Goal: Task Accomplishment & Management: Use online tool/utility

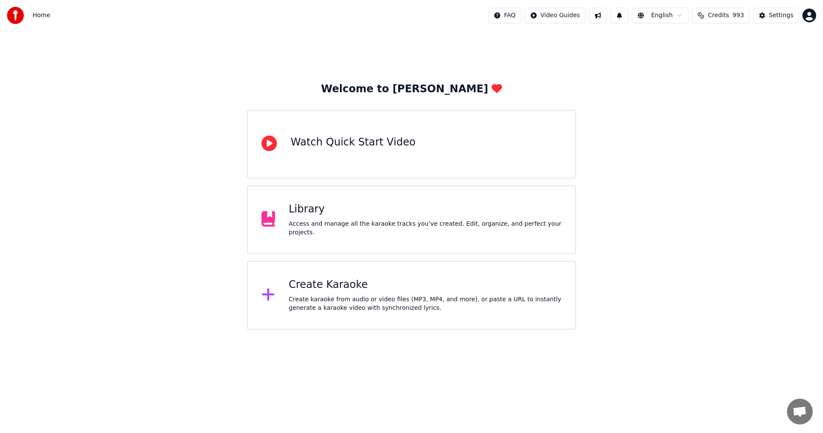
click at [606, 16] on button at bounding box center [598, 15] width 18 height 15
click at [779, 10] on button "Settings" at bounding box center [776, 15] width 46 height 15
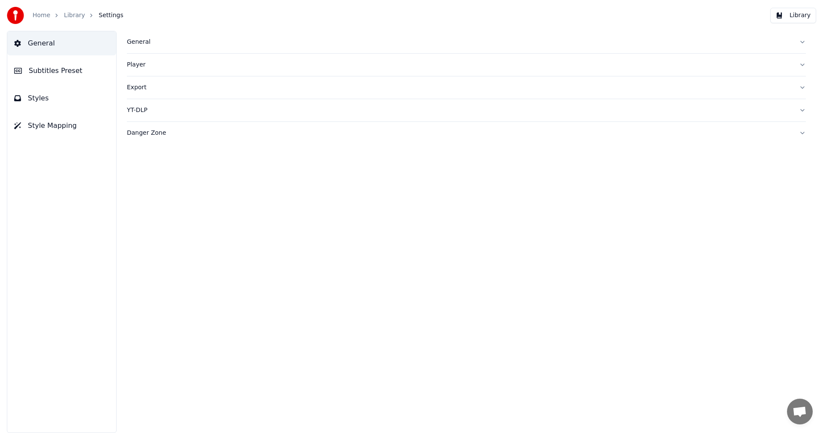
click at [138, 43] on div "General" at bounding box center [460, 42] width 666 height 9
click at [197, 138] on html "Home Library Settings Library General Subtitles Preset Styles Style Mapping Gen…" at bounding box center [411, 216] width 823 height 433
click at [274, 354] on html "Home Library Settings Library General Subtitles Preset Styles Style Mapping Gen…" at bounding box center [411, 216] width 823 height 433
click at [75, 13] on link "Library" at bounding box center [74, 15] width 21 height 9
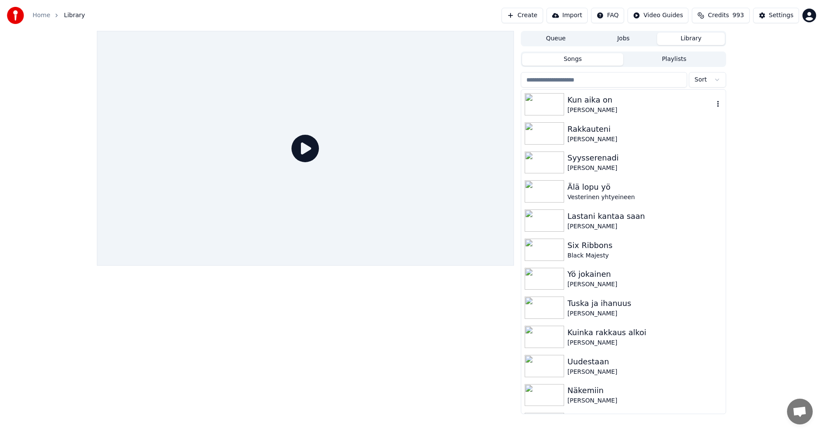
click at [550, 102] on img at bounding box center [544, 104] width 39 height 22
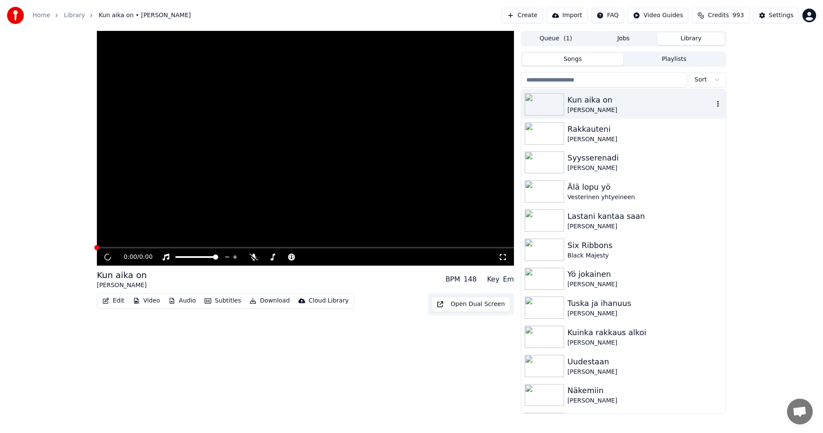
click at [550, 102] on img at bounding box center [544, 104] width 39 height 22
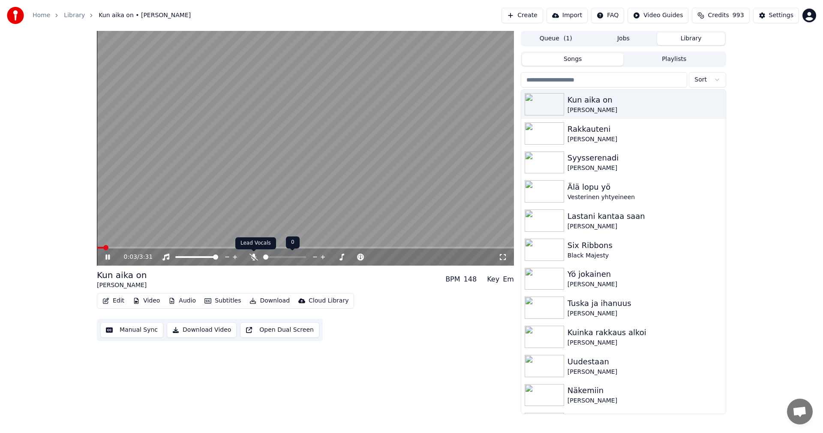
click at [255, 257] on icon at bounding box center [254, 256] width 9 height 7
click at [117, 247] on span at bounding box center [305, 248] width 417 height 2
drag, startPoint x: 106, startPoint y: 256, endPoint x: 122, endPoint y: 301, distance: 47.7
click at [107, 259] on icon at bounding box center [107, 256] width 4 height 5
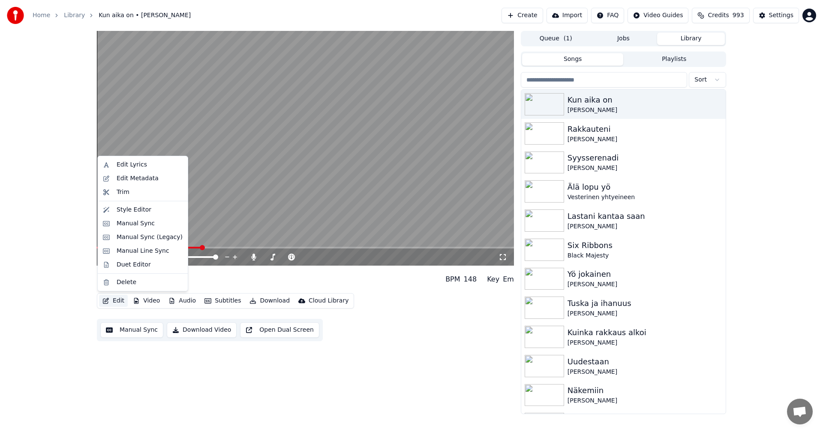
click at [120, 299] on button "Edit" at bounding box center [113, 301] width 29 height 12
click at [145, 239] on div "Manual Sync (Legacy)" at bounding box center [150, 237] width 66 height 9
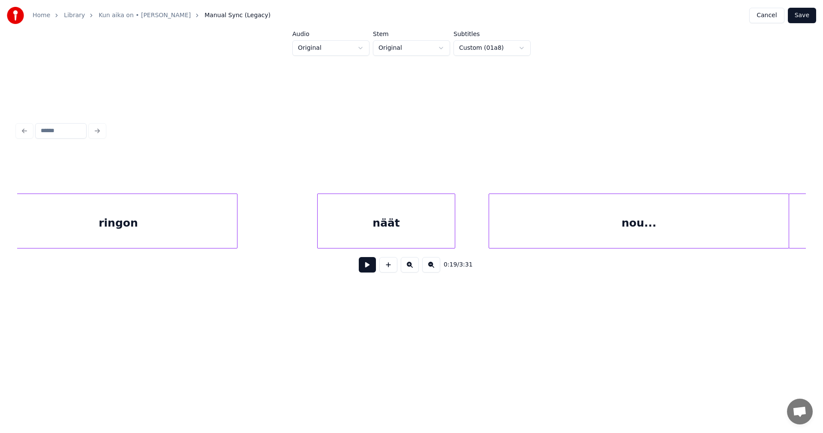
scroll to position [0, 8432]
drag, startPoint x: 244, startPoint y: 251, endPoint x: 258, endPoint y: 250, distance: 14.2
click at [258, 248] on div "ringon näät nou... sevan" at bounding box center [411, 220] width 789 height 55
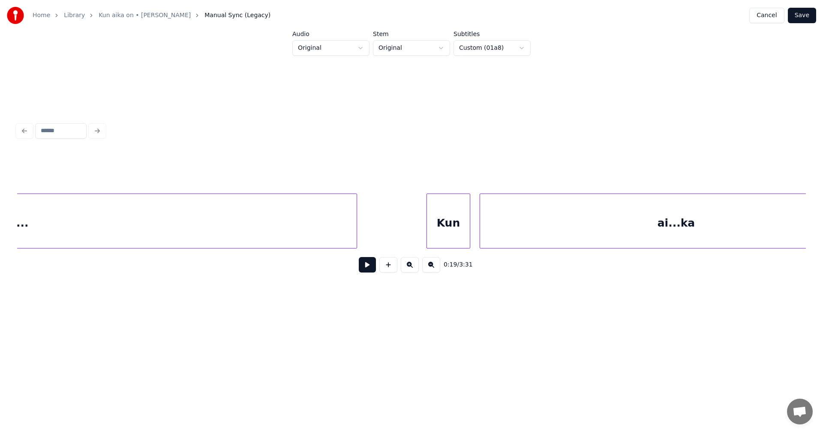
scroll to position [0, 6833]
click at [431, 230] on div at bounding box center [432, 221] width 3 height 54
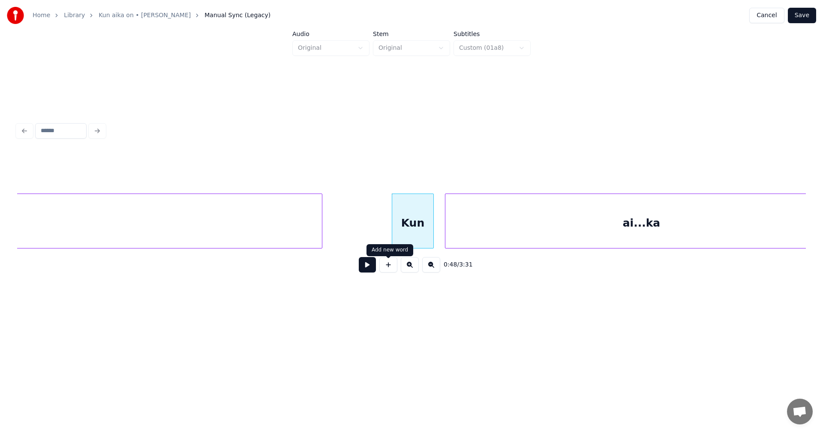
click at [370, 267] on button at bounding box center [367, 264] width 17 height 15
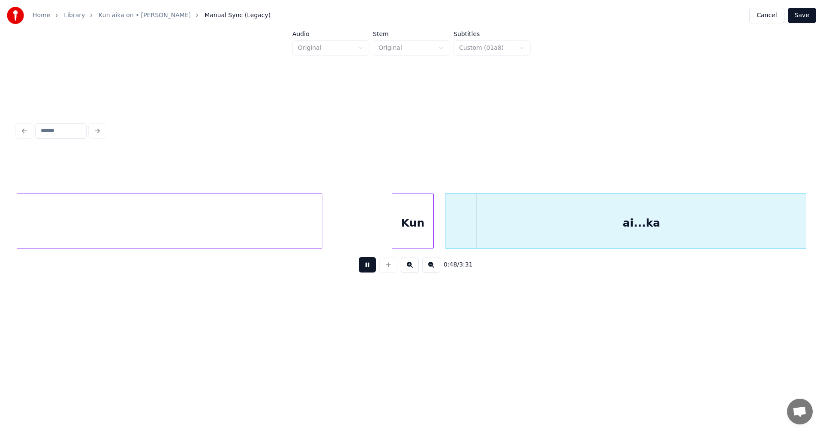
click at [371, 266] on button at bounding box center [367, 264] width 17 height 15
click at [479, 231] on div "ai...ka" at bounding box center [642, 223] width 392 height 58
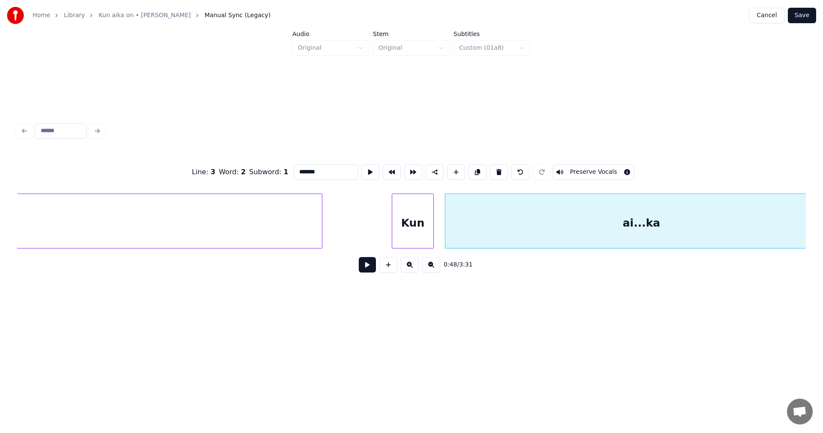
click at [370, 265] on button at bounding box center [367, 264] width 17 height 15
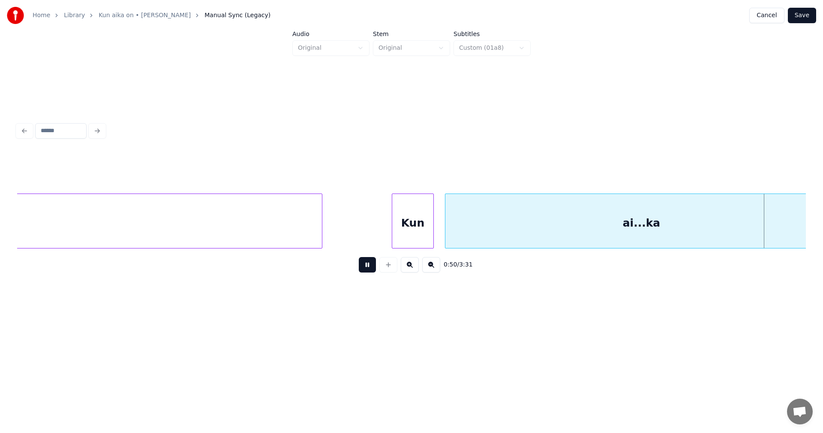
drag, startPoint x: 370, startPoint y: 265, endPoint x: 575, endPoint y: 265, distance: 204.5
click at [370, 265] on button at bounding box center [367, 264] width 17 height 15
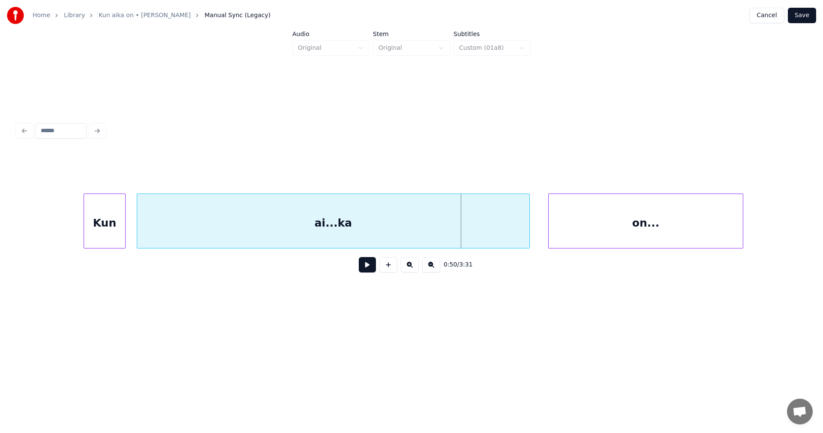
scroll to position [0, 7142]
click at [467, 231] on div at bounding box center [467, 221] width 3 height 54
click at [368, 231] on div "ai...ka" at bounding box center [302, 223] width 331 height 58
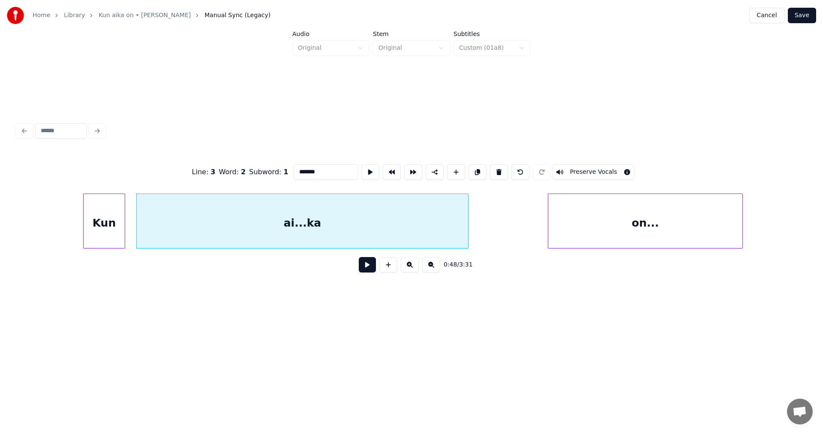
drag, startPoint x: 317, startPoint y: 164, endPoint x: 305, endPoint y: 170, distance: 13.4
click at [305, 170] on input "*******" at bounding box center [326, 171] width 64 height 15
click at [385, 270] on button at bounding box center [389, 264] width 18 height 15
type input "**"
click at [513, 219] on div "<>" at bounding box center [498, 223] width 59 height 58
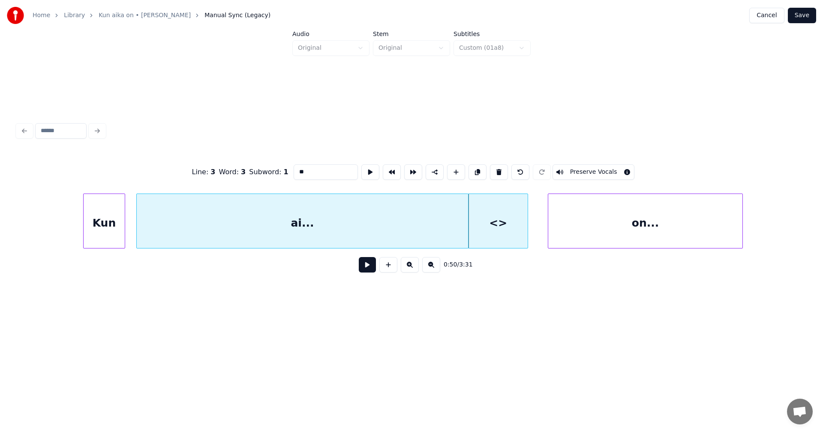
drag, startPoint x: 319, startPoint y: 167, endPoint x: 281, endPoint y: 170, distance: 38.3
click at [281, 170] on div "Line : 3 Word : 3 Subword : 1 ** Preserve Vocals" at bounding box center [411, 172] width 789 height 43
click at [360, 232] on div "ai..." at bounding box center [302, 223] width 331 height 58
type input "*****"
click at [371, 270] on button at bounding box center [367, 264] width 17 height 15
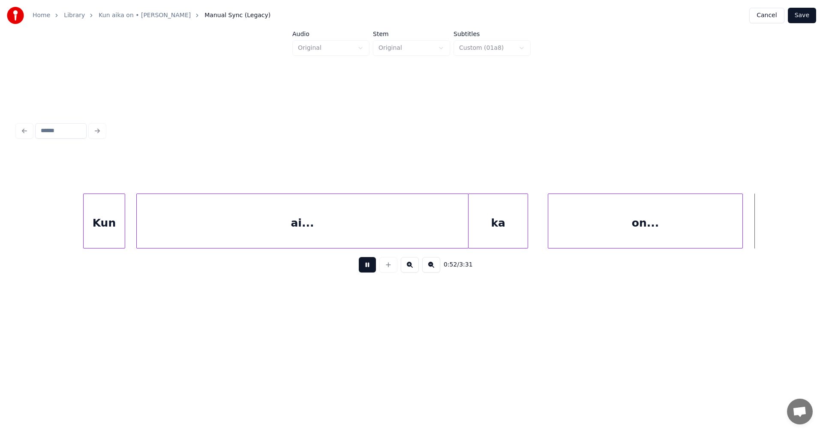
click at [370, 270] on button at bounding box center [367, 264] width 17 height 15
click at [806, 17] on button "Save" at bounding box center [802, 15] width 28 height 15
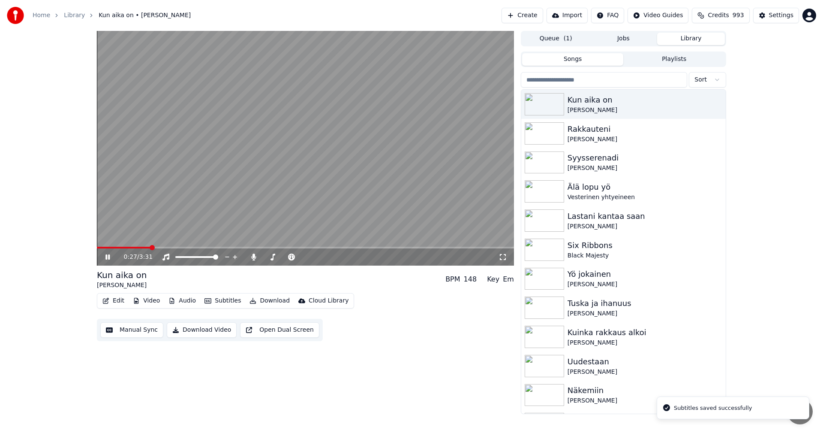
click at [150, 248] on span at bounding box center [305, 248] width 417 height 2
click at [105, 259] on icon at bounding box center [114, 256] width 20 height 7
click at [117, 298] on button "Edit" at bounding box center [113, 301] width 29 height 12
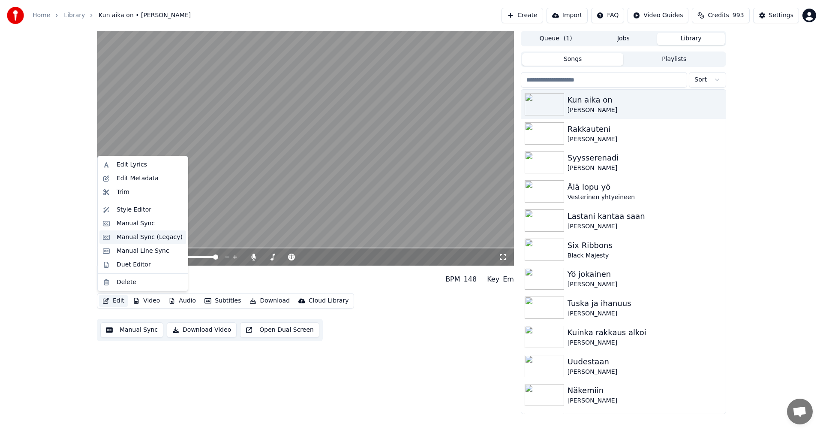
click at [150, 241] on div "Manual Sync (Legacy)" at bounding box center [150, 237] width 66 height 9
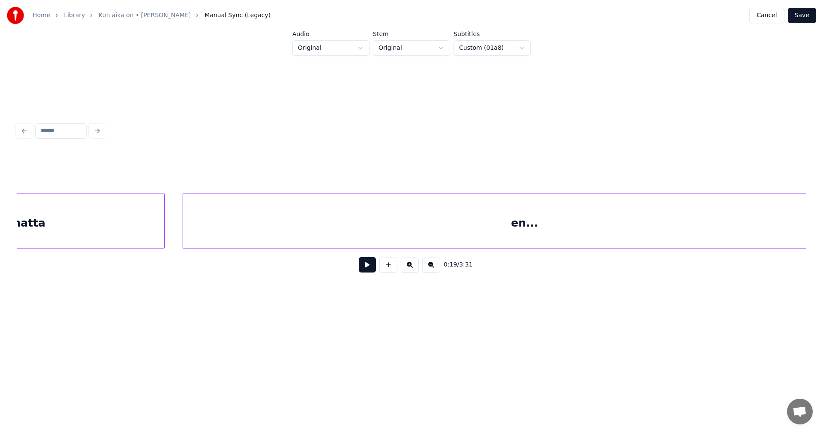
scroll to position [0, 6307]
click at [262, 234] on div "en..." at bounding box center [507, 223] width 684 height 58
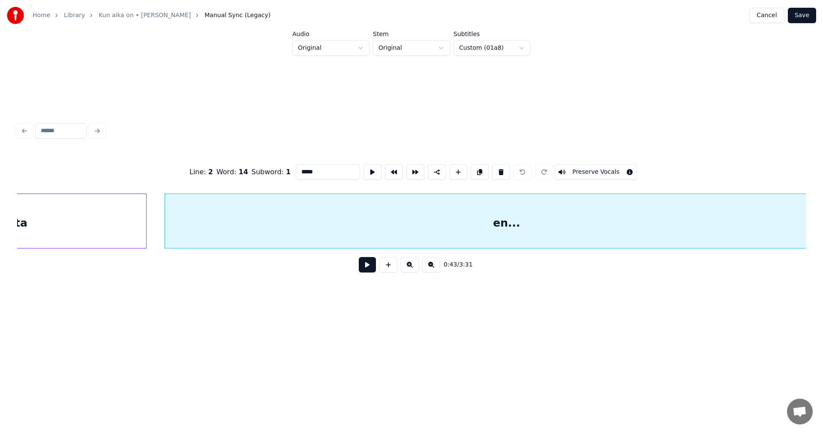
click at [363, 268] on button at bounding box center [367, 264] width 17 height 15
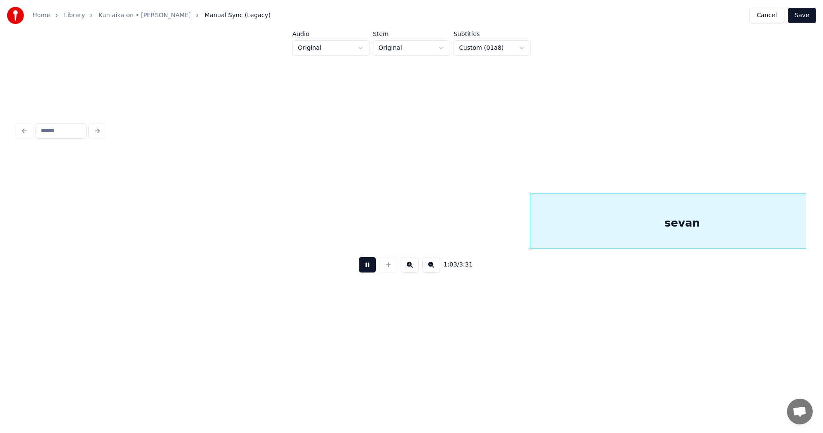
scroll to position [0, 9467]
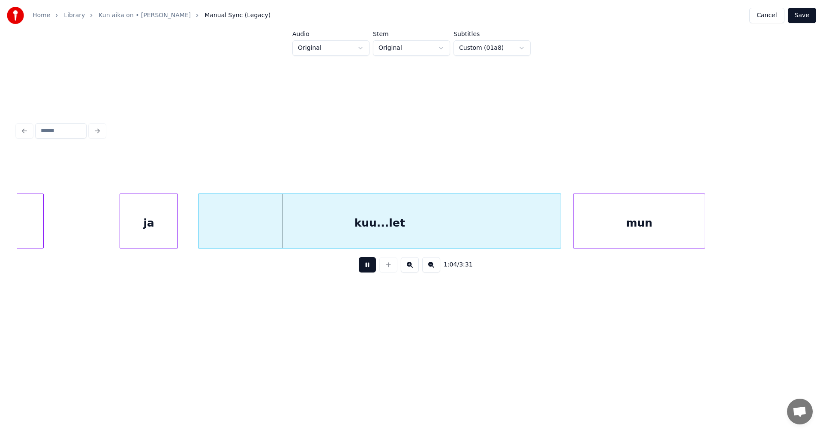
click at [364, 268] on button at bounding box center [367, 264] width 17 height 15
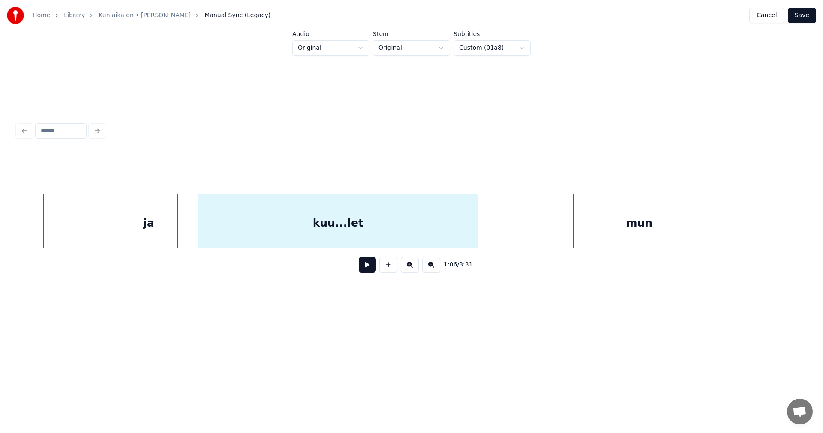
click at [476, 227] on div at bounding box center [476, 221] width 3 height 54
click at [443, 228] on div "kuu...let" at bounding box center [338, 223] width 279 height 58
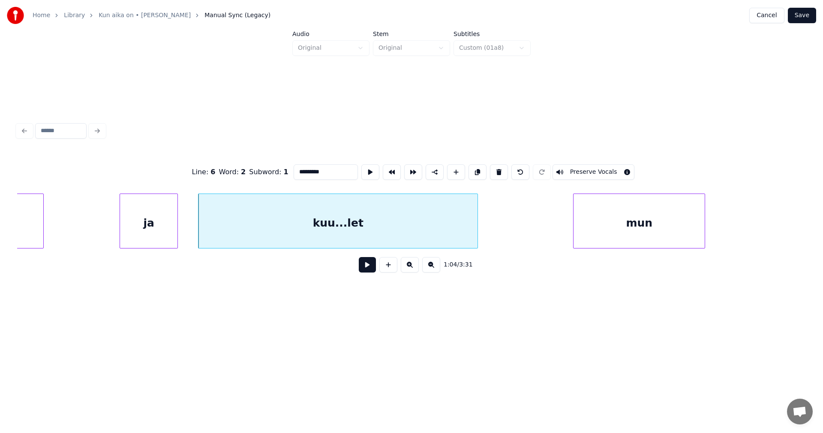
drag, startPoint x: 327, startPoint y: 170, endPoint x: 310, endPoint y: 171, distance: 17.2
click at [310, 171] on input "*********" at bounding box center [326, 171] width 64 height 15
type input "******"
click at [363, 268] on button at bounding box center [367, 264] width 17 height 15
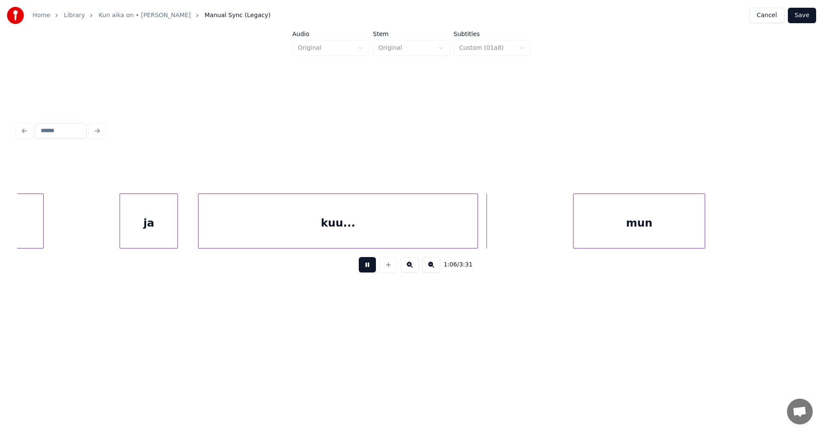
click at [363, 268] on button at bounding box center [367, 264] width 17 height 15
click at [391, 266] on button at bounding box center [389, 264] width 18 height 15
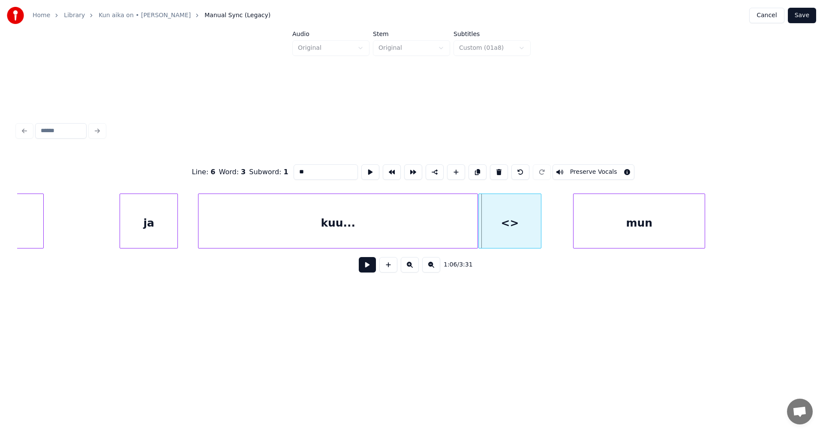
click at [481, 231] on div at bounding box center [480, 221] width 3 height 54
click at [481, 232] on div at bounding box center [480, 221] width 3 height 54
click at [525, 230] on div "<>" at bounding box center [510, 223] width 62 height 58
click at [372, 268] on button at bounding box center [367, 264] width 17 height 15
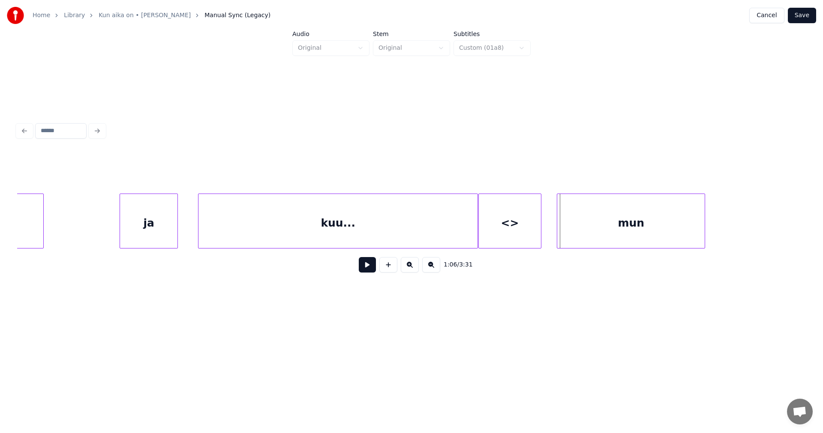
click at [558, 224] on div at bounding box center [558, 221] width 3 height 54
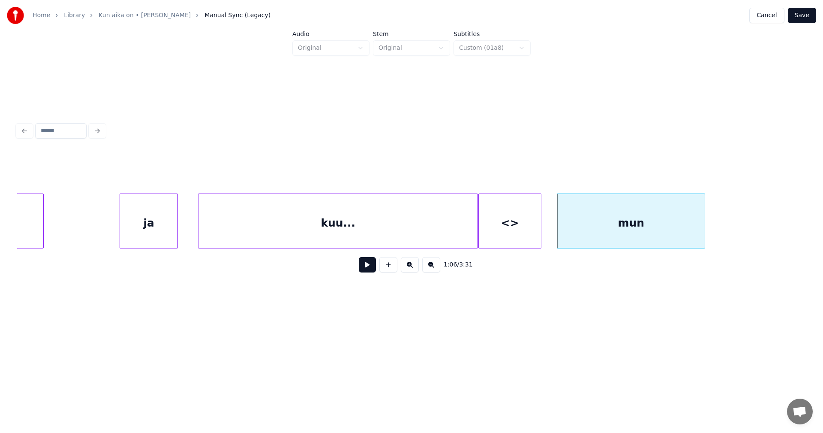
click at [522, 233] on div "<>" at bounding box center [510, 223] width 62 height 58
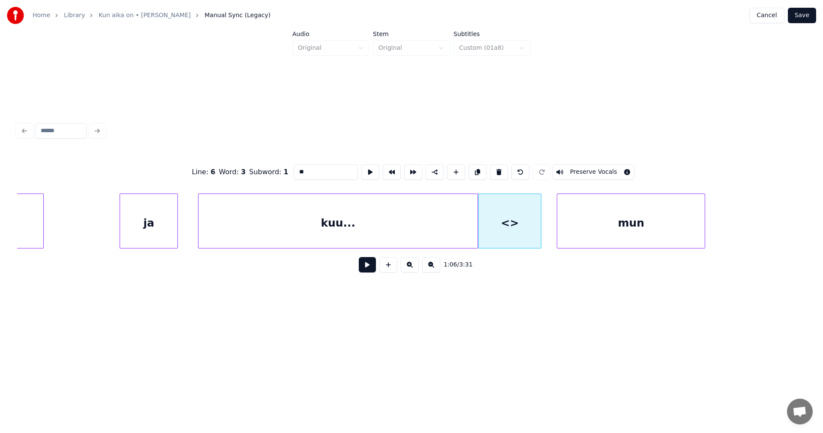
drag, startPoint x: 314, startPoint y: 169, endPoint x: 274, endPoint y: 169, distance: 40.3
click at [274, 169] on div "Line : 6 Word : 3 Subword : 1 ** Preserve Vocals" at bounding box center [411, 172] width 789 height 43
click at [581, 232] on div "mun" at bounding box center [631, 223] width 148 height 58
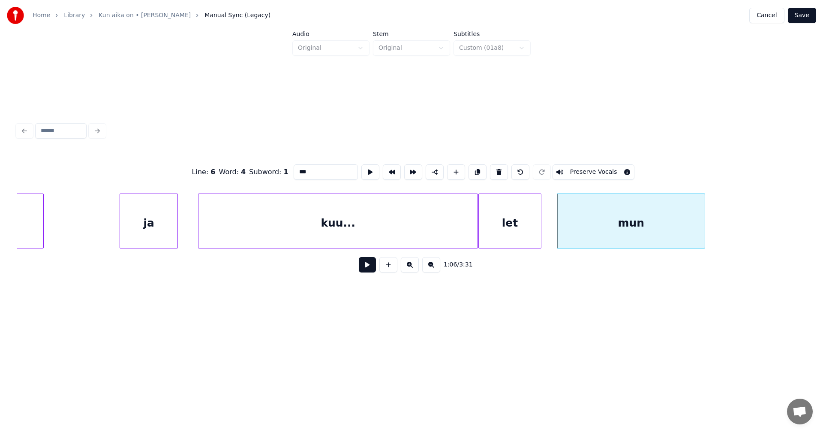
type input "***"
click at [371, 268] on button at bounding box center [367, 264] width 17 height 15
click at [527, 229] on div "let" at bounding box center [510, 223] width 62 height 58
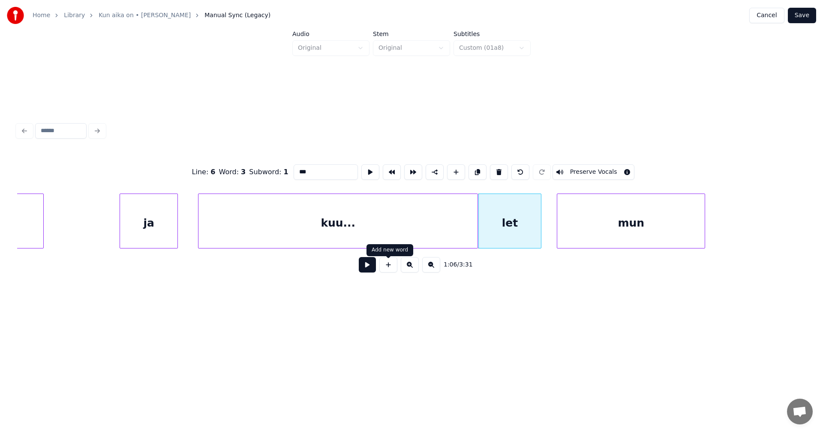
click at [373, 268] on button at bounding box center [367, 264] width 17 height 15
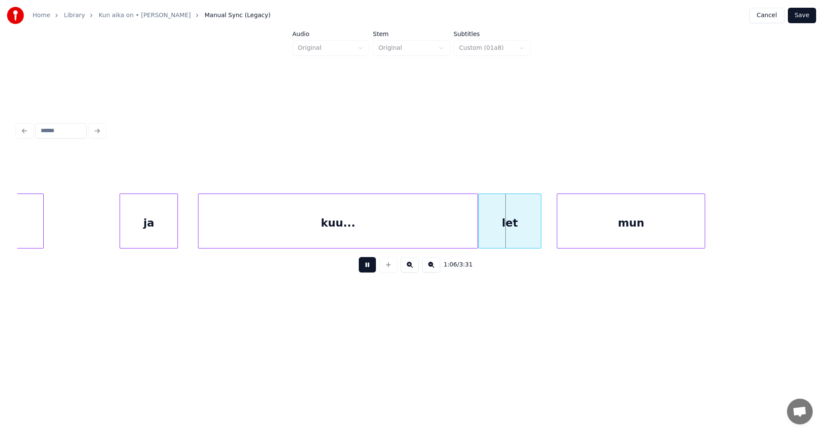
click at [373, 268] on button at bounding box center [367, 264] width 17 height 15
click at [533, 226] on div at bounding box center [532, 221] width 3 height 54
click at [555, 226] on div at bounding box center [554, 221] width 3 height 54
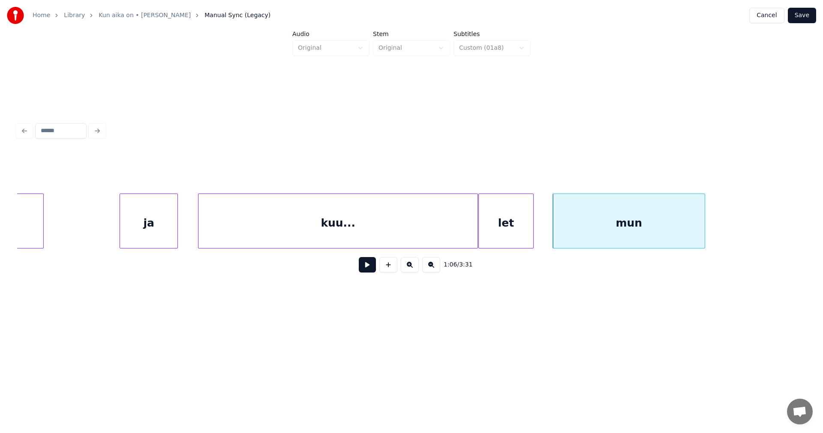
click at [812, 13] on button "Save" at bounding box center [802, 15] width 28 height 15
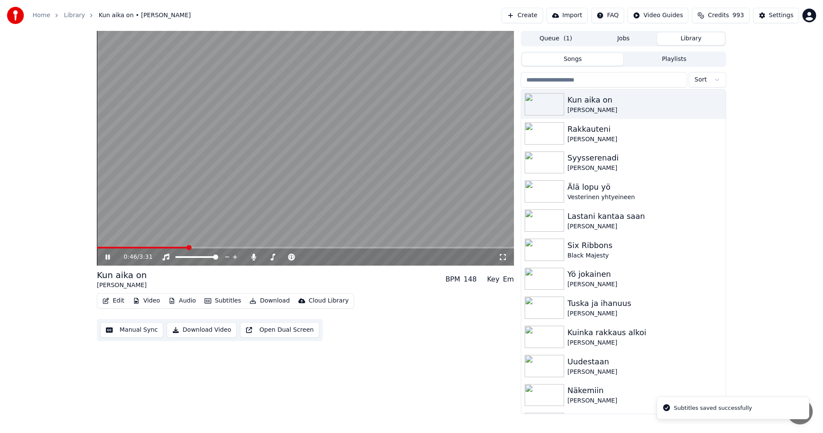
click at [187, 248] on span at bounding box center [305, 248] width 417 height 2
click at [108, 255] on icon at bounding box center [114, 256] width 20 height 7
click at [123, 298] on button "Edit" at bounding box center [113, 301] width 29 height 12
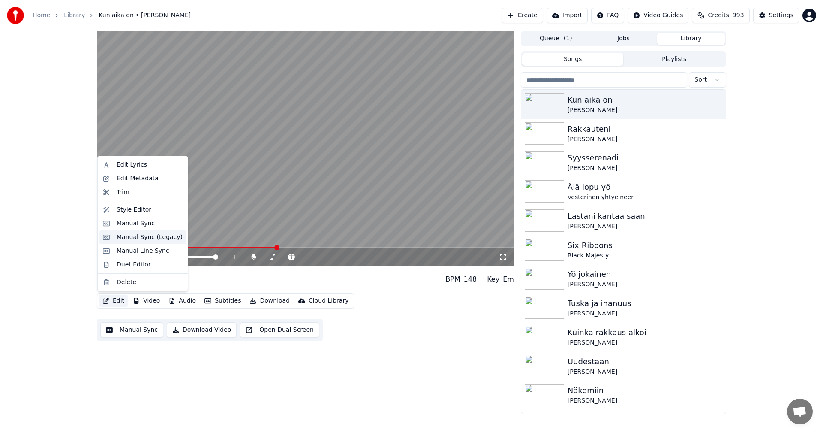
click at [151, 238] on div "Manual Sync (Legacy)" at bounding box center [150, 237] width 66 height 9
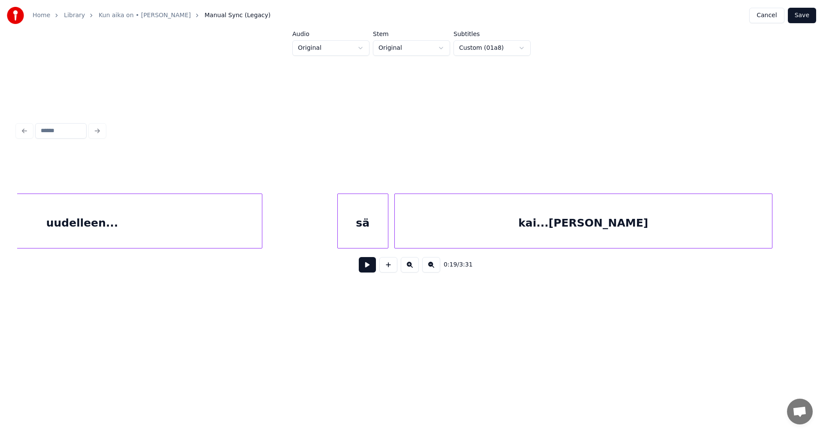
scroll to position [0, 12454]
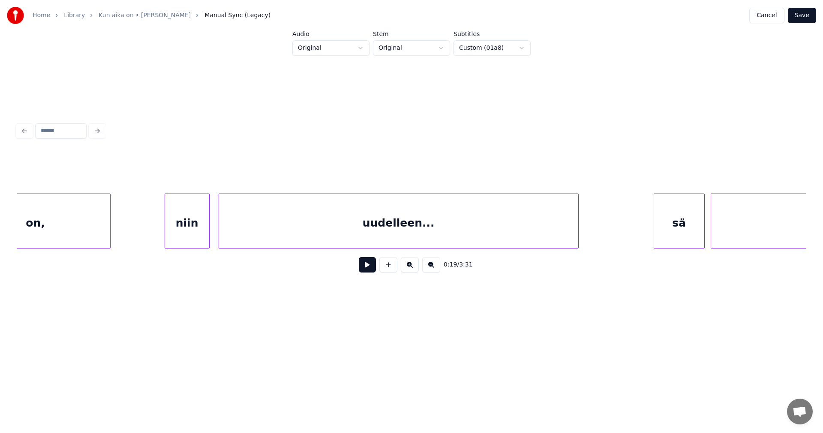
click at [350, 221] on div "uudelleen..." at bounding box center [398, 223] width 359 height 58
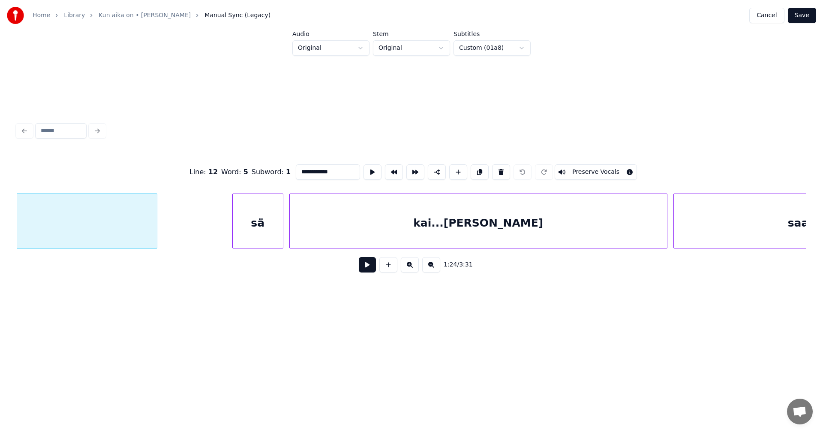
scroll to position [0, 12894]
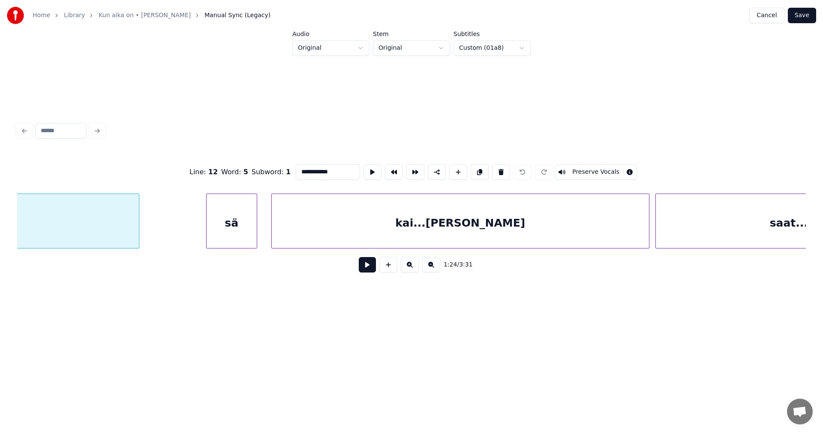
click at [250, 236] on div "sä" at bounding box center [232, 223] width 50 height 58
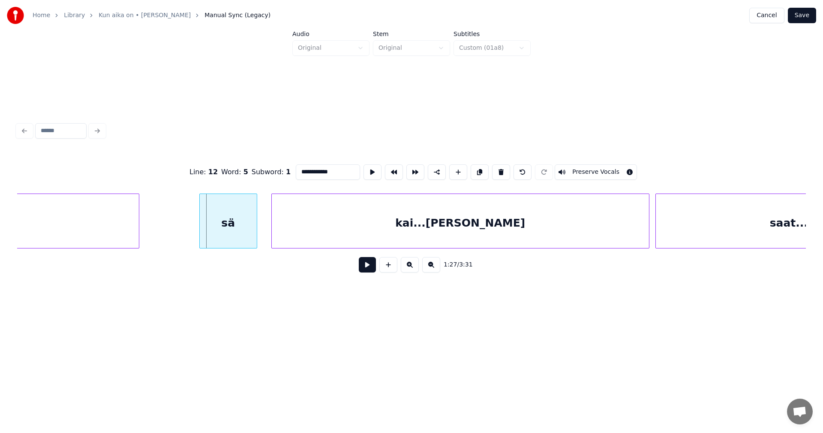
click at [200, 234] on div at bounding box center [201, 221] width 3 height 54
click at [292, 232] on div "kai...[PERSON_NAME]" at bounding box center [460, 223] width 377 height 58
type input "*********"
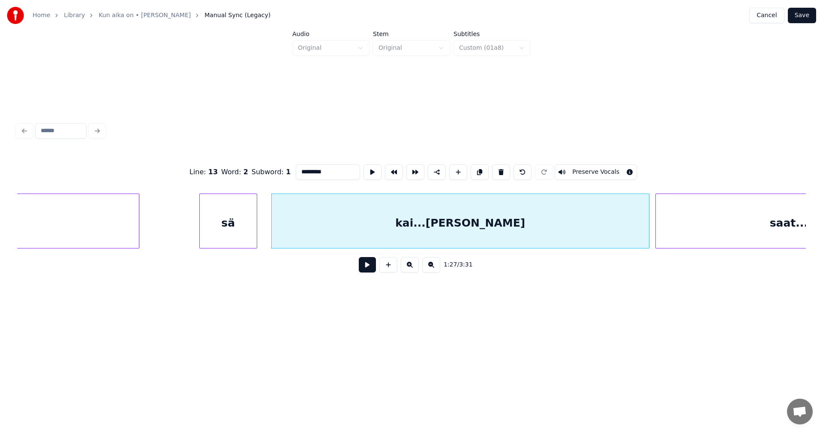
click at [369, 268] on button at bounding box center [367, 264] width 17 height 15
click at [368, 268] on button at bounding box center [367, 264] width 17 height 15
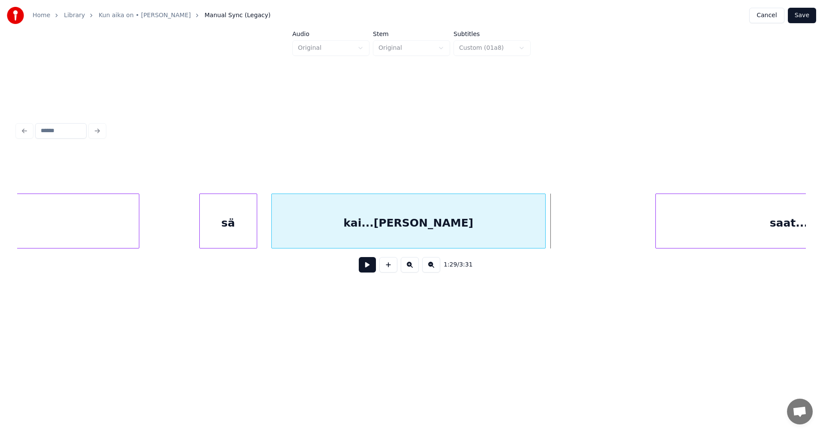
click at [545, 229] on div at bounding box center [544, 221] width 3 height 54
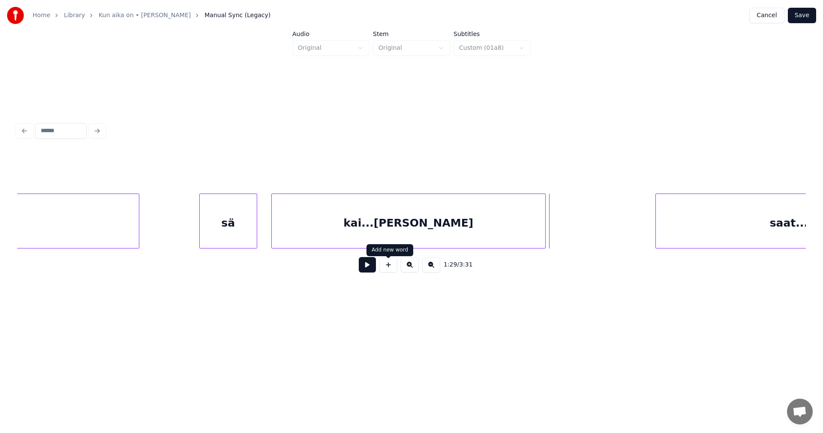
click at [396, 269] on button at bounding box center [389, 264] width 18 height 15
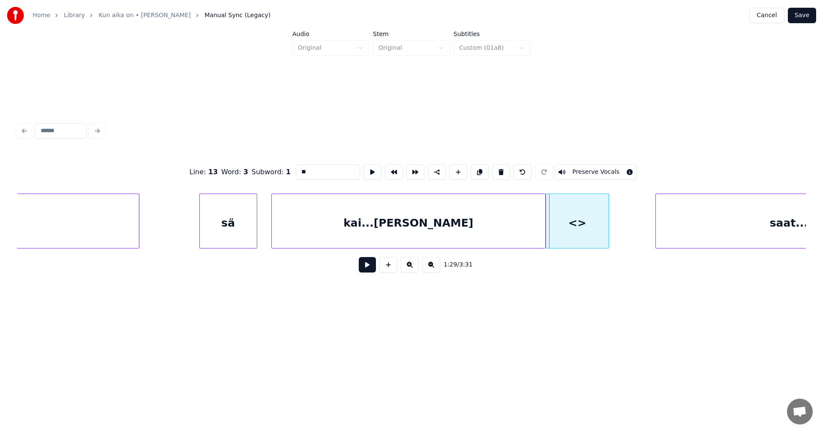
click at [548, 220] on div at bounding box center [547, 221] width 3 height 54
click at [629, 221] on div at bounding box center [630, 221] width 3 height 54
click at [605, 223] on div "<>" at bounding box center [588, 223] width 85 height 58
click at [376, 268] on button at bounding box center [367, 264] width 17 height 15
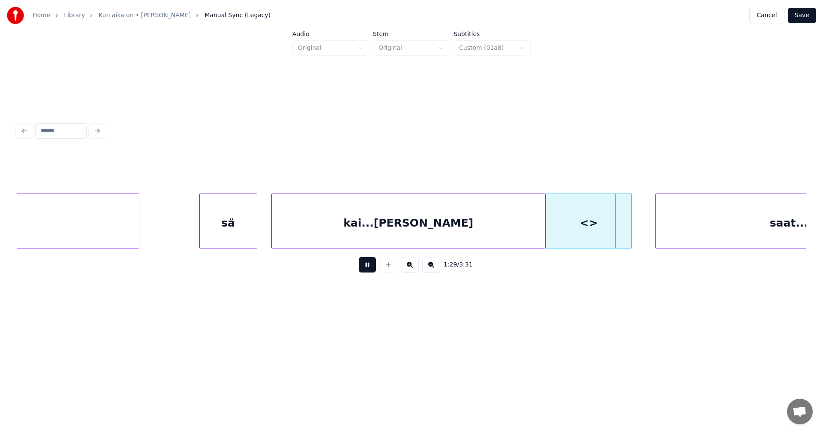
click at [376, 268] on button at bounding box center [367, 264] width 17 height 15
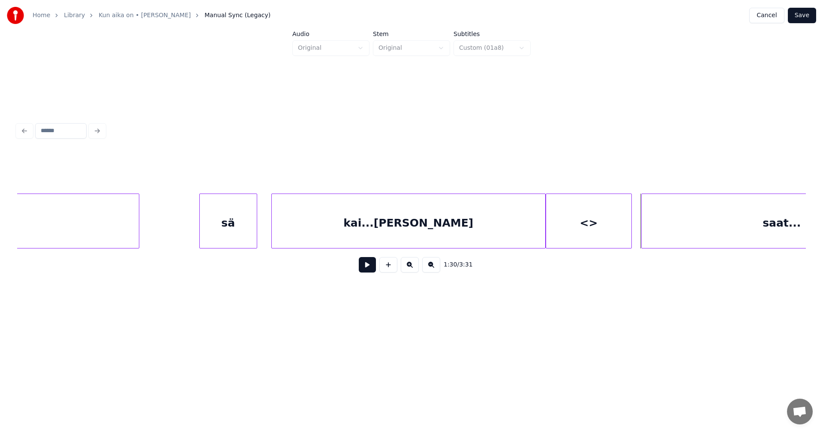
click at [642, 223] on div at bounding box center [643, 221] width 3 height 54
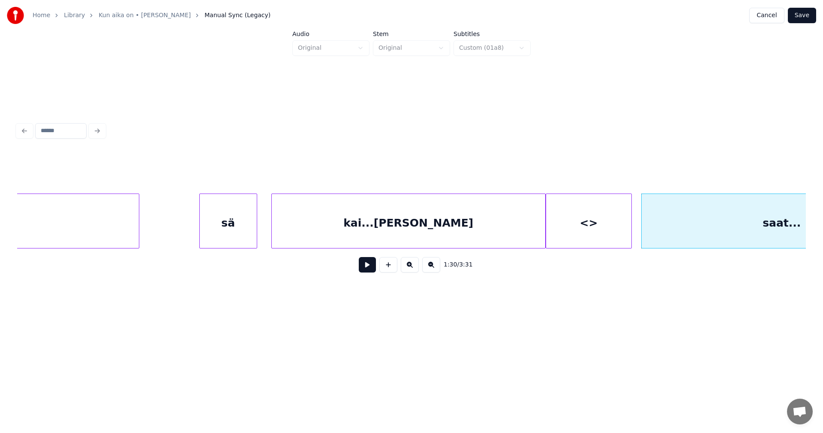
click at [606, 229] on div "<>" at bounding box center [588, 223] width 85 height 58
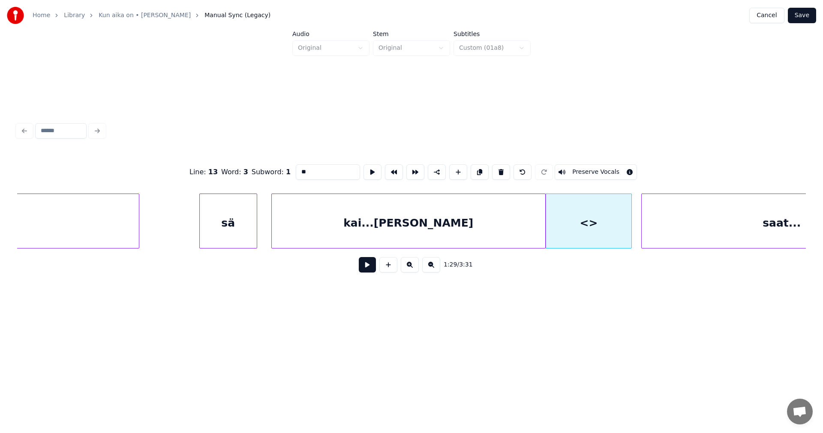
drag, startPoint x: 327, startPoint y: 169, endPoint x: 285, endPoint y: 171, distance: 41.7
click at [285, 171] on div "Line : 13 Word : 3 Subword : 1 ** Preserve Vocals" at bounding box center [411, 172] width 789 height 43
click at [417, 238] on div "kai...[PERSON_NAME]" at bounding box center [409, 223] width 274 height 58
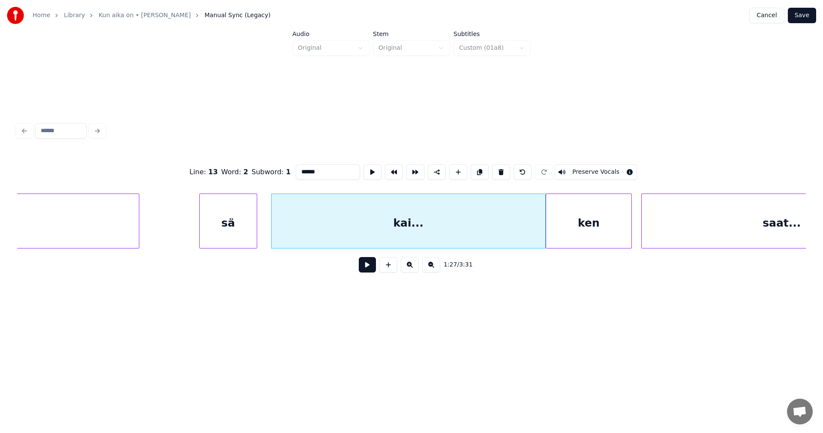
type input "******"
click at [803, 18] on button "Save" at bounding box center [802, 15] width 28 height 15
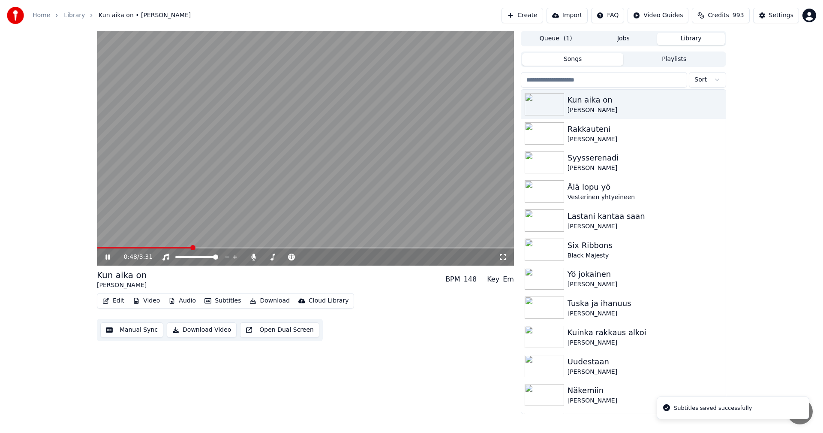
click at [191, 247] on span at bounding box center [305, 248] width 417 height 2
click at [107, 256] on icon at bounding box center [107, 256] width 4 height 5
